Goal: Transaction & Acquisition: Purchase product/service

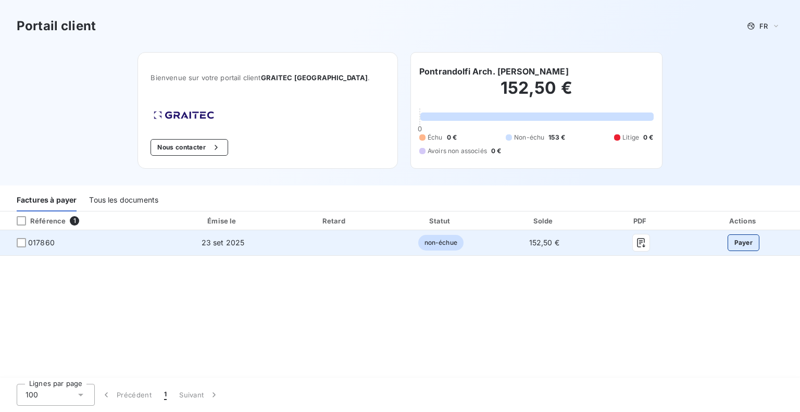
click at [748, 244] on button "Payer" at bounding box center [743, 242] width 32 height 17
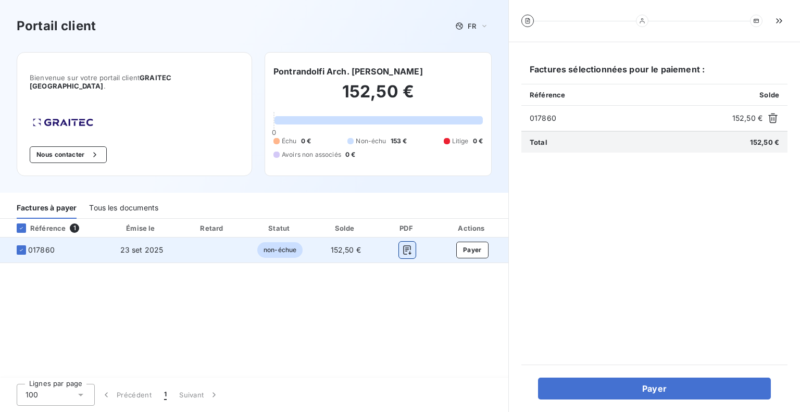
click at [404, 245] on icon "button" at bounding box center [407, 250] width 10 height 10
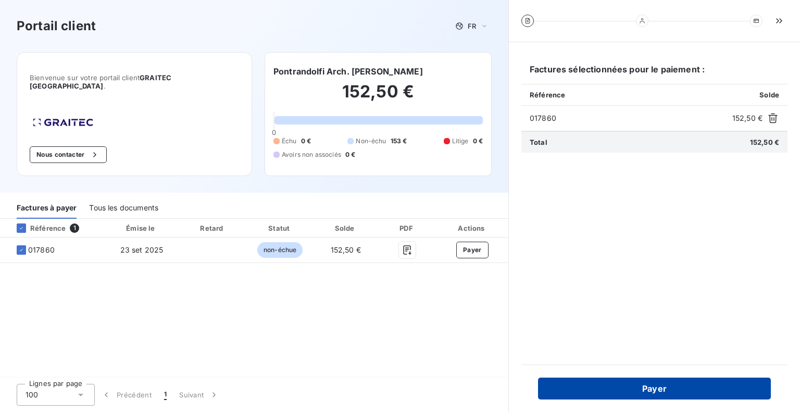
click at [607, 384] on button "Payer" at bounding box center [654, 388] width 233 height 22
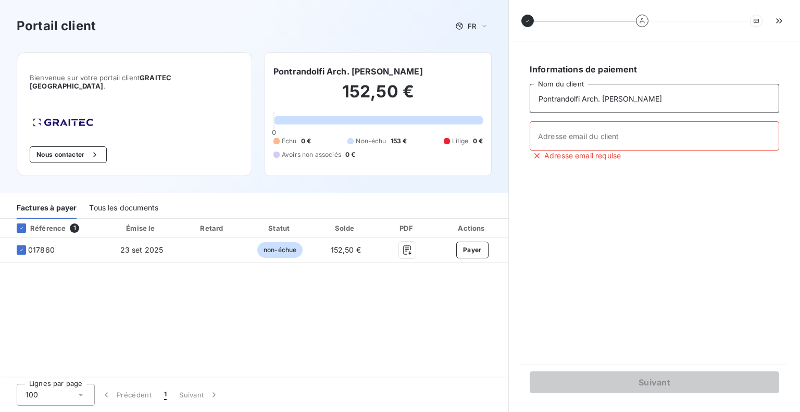
drag, startPoint x: 581, startPoint y: 97, endPoint x: 521, endPoint y: 96, distance: 60.4
click at [521, 96] on div "Informations de paiement Pontrandolfi Arch. [PERSON_NAME] Nom du client Adresse…" at bounding box center [654, 203] width 266 height 297
click at [614, 98] on input "Arch. [PERSON_NAME]" at bounding box center [653, 98] width 249 height 29
drag, startPoint x: 614, startPoint y: 98, endPoint x: 610, endPoint y: 89, distance: 10.5
click at [610, 89] on input "Arch. [PERSON_NAME]" at bounding box center [653, 98] width 249 height 29
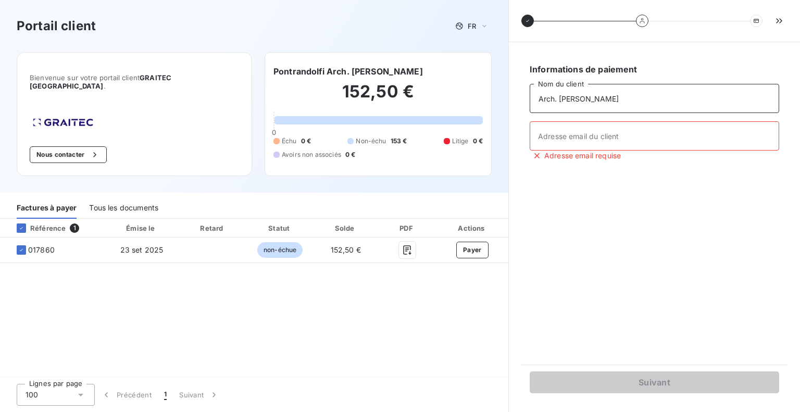
paste input "Pontrandolfi"
type input "Arch. [PERSON_NAME]"
click at [578, 131] on input "Adresse email du client" at bounding box center [653, 135] width 249 height 29
type input "[PERSON_NAME][EMAIL_ADDRESS][DOMAIN_NAME]"
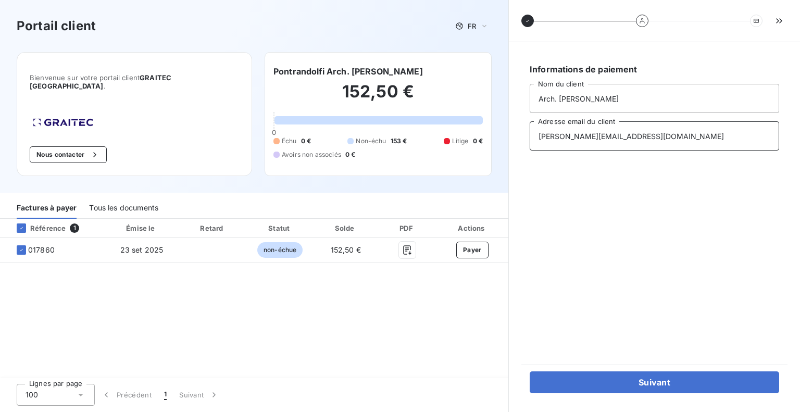
drag, startPoint x: 716, startPoint y: 137, endPoint x: 483, endPoint y: 136, distance: 233.2
click at [483, 136] on div "Portail client FR Bienvenue sur votre portail client GRAITEC [GEOGRAPHIC_DATA] …" at bounding box center [400, 206] width 800 height 412
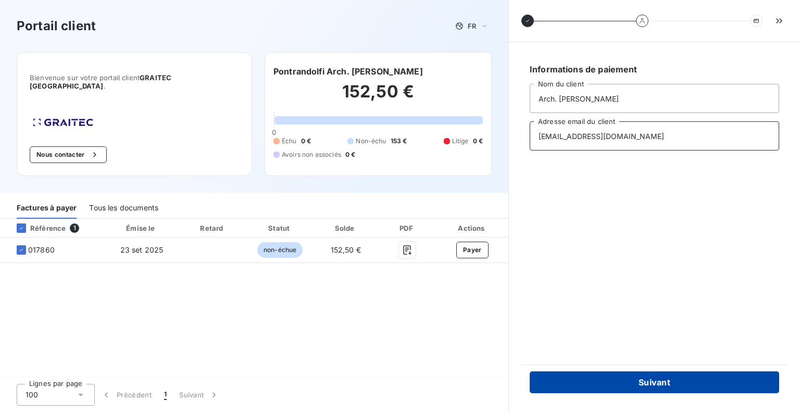
type input "[EMAIL_ADDRESS][DOMAIN_NAME]"
click at [632, 381] on button "Suivant" at bounding box center [653, 382] width 249 height 22
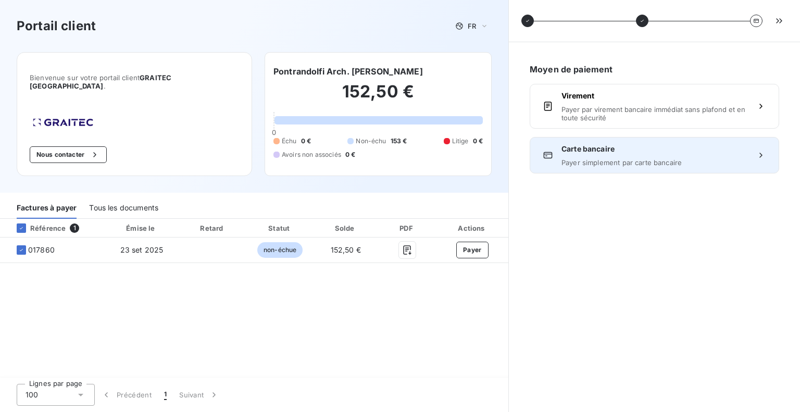
click at [644, 158] on span "Payer simplement par carte bancaire" at bounding box center [654, 162] width 186 height 8
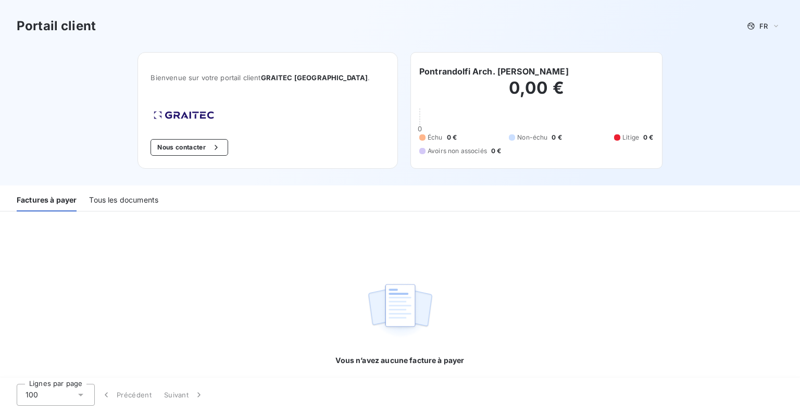
click at [117, 202] on div "Tous les documents" at bounding box center [123, 200] width 69 height 22
click at [116, 198] on div "Tous les documents" at bounding box center [123, 200] width 69 height 22
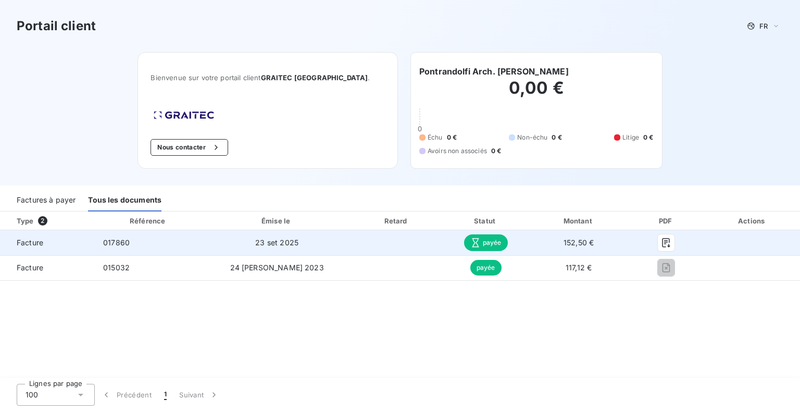
click at [464, 249] on span "payée" at bounding box center [486, 242] width 44 height 17
click at [464, 241] on span "payée" at bounding box center [486, 242] width 44 height 17
drag, startPoint x: 545, startPoint y: 241, endPoint x: 636, endPoint y: 236, distance: 91.2
click at [548, 241] on td "152,50 €" at bounding box center [578, 242] width 98 height 25
